Goal: Task Accomplishment & Management: Use online tool/utility

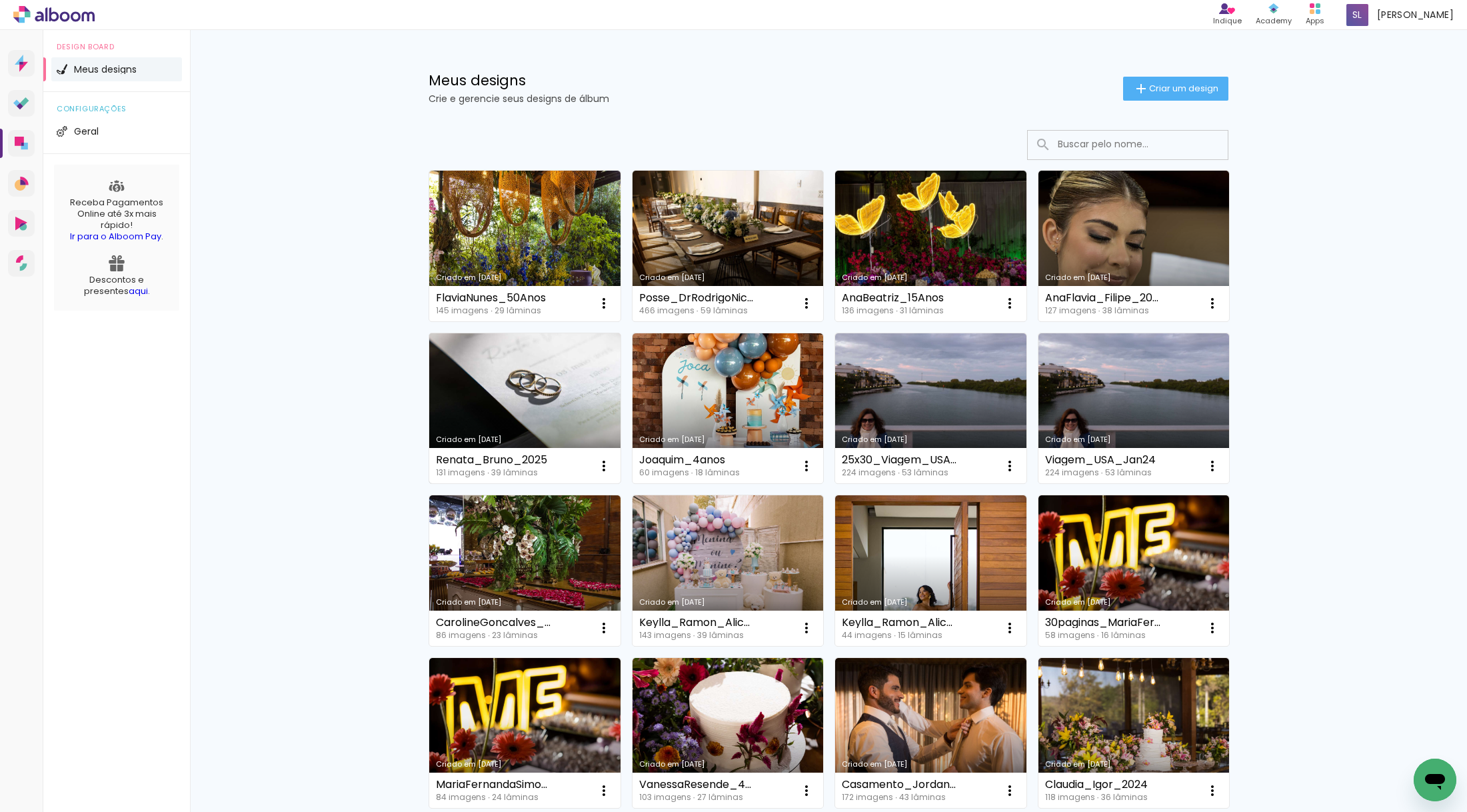
click at [519, 396] on link "Criado em [DATE]" at bounding box center [524, 408] width 191 height 150
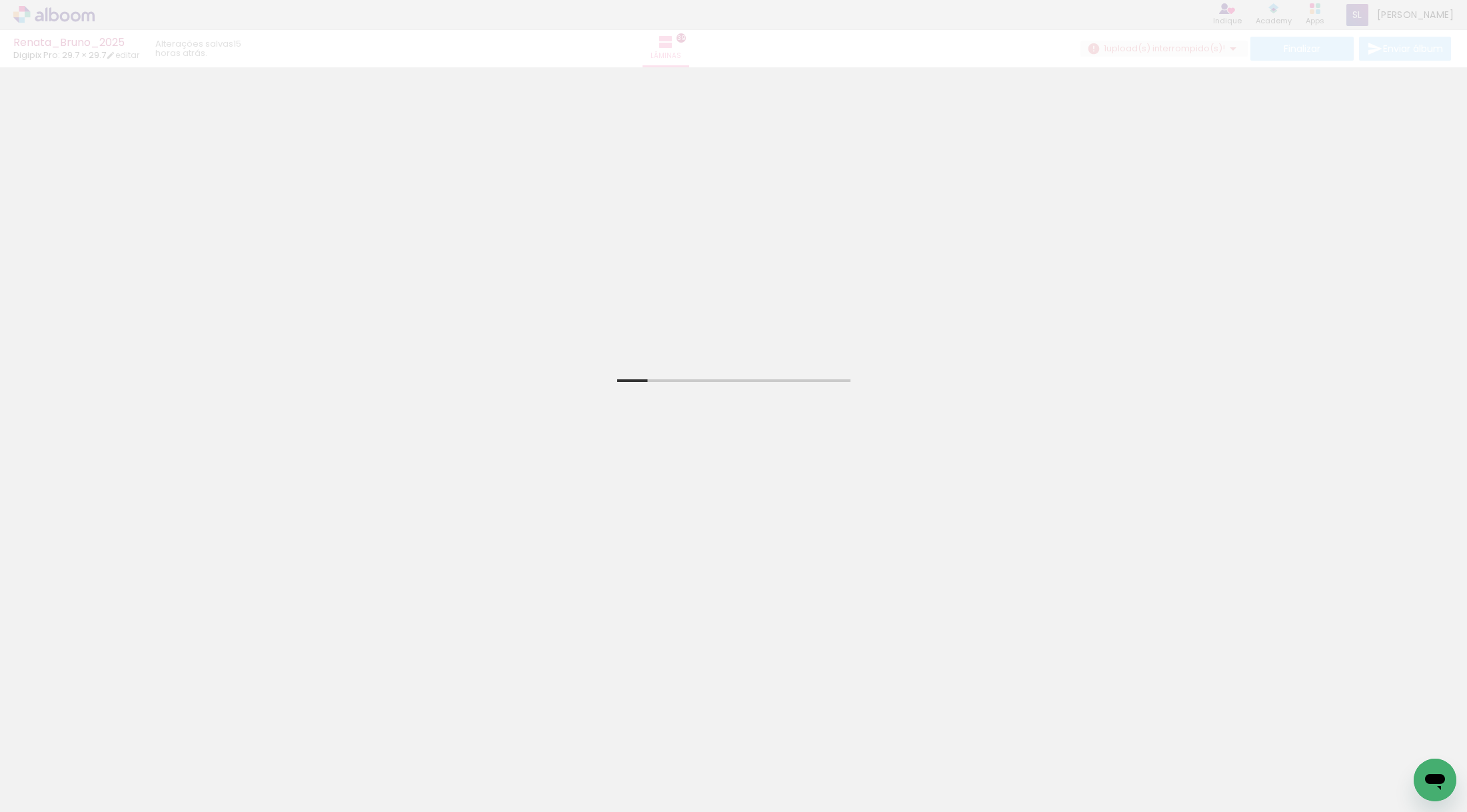
click at [42, 775] on input "Todas as fotos" at bounding box center [38, 771] width 51 height 12
